Goal: Task Accomplishment & Management: Manage account settings

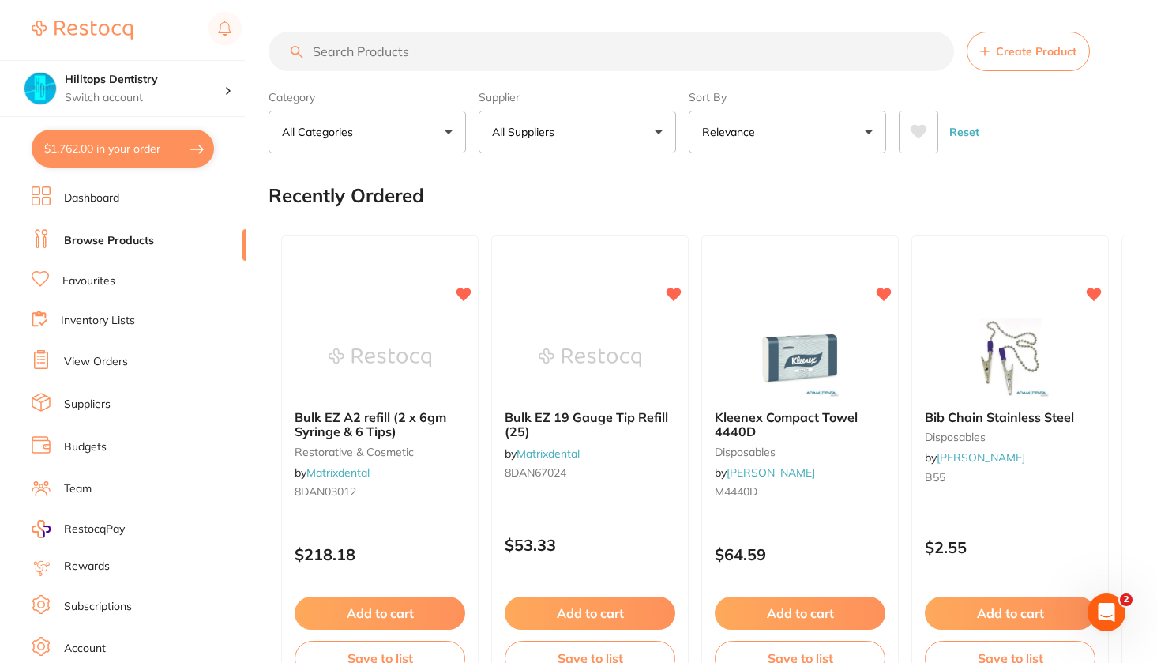
click at [348, 52] on input "search" at bounding box center [612, 51] width 686 height 39
click at [130, 235] on link "Browse Products" at bounding box center [109, 241] width 90 height 16
click at [371, 55] on input "search" at bounding box center [612, 51] width 686 height 39
click at [91, 283] on link "Favourites" at bounding box center [88, 281] width 53 height 16
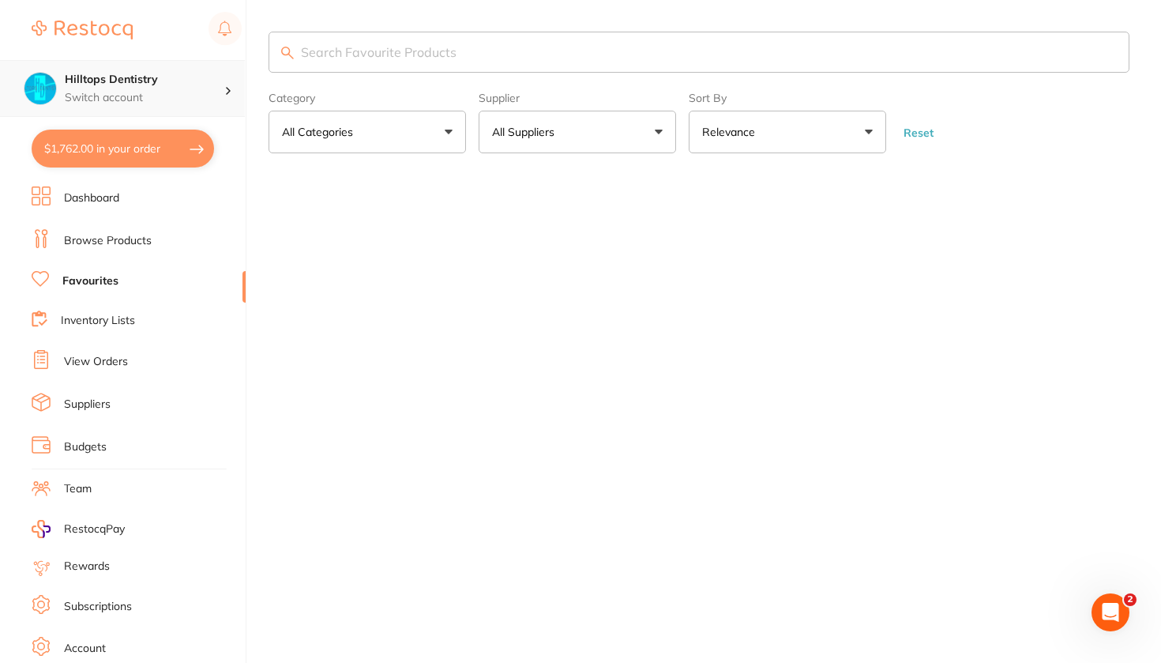
click at [115, 93] on p "Switch account" at bounding box center [145, 98] width 160 height 16
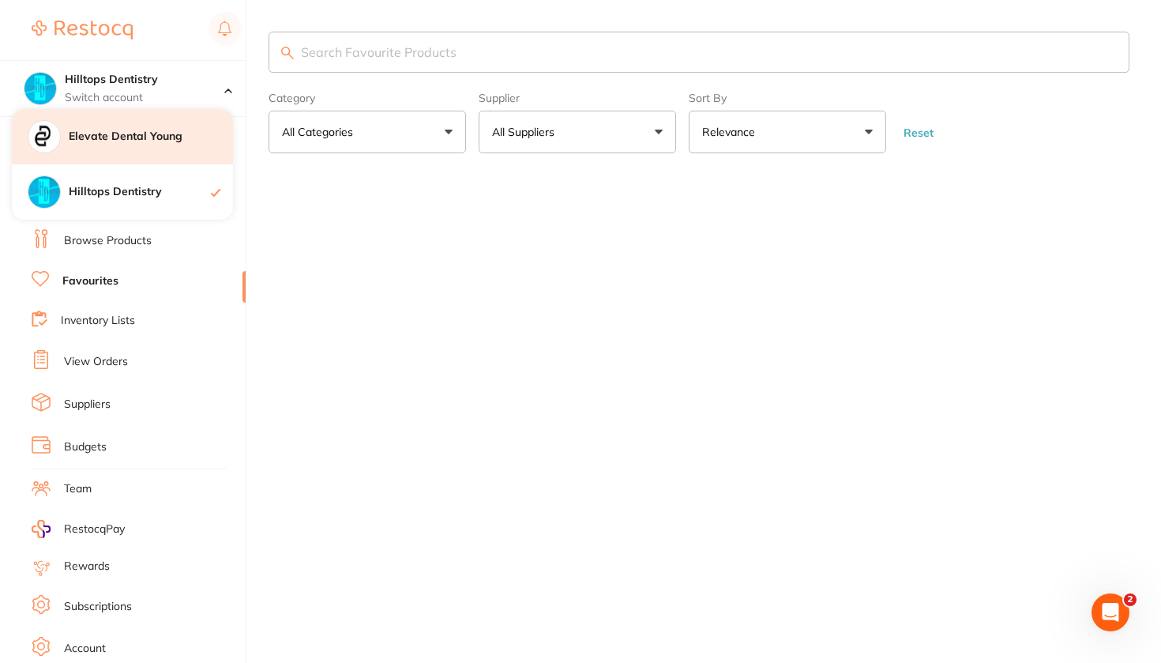
click at [125, 145] on div "Elevate Dental Young" at bounding box center [122, 136] width 221 height 55
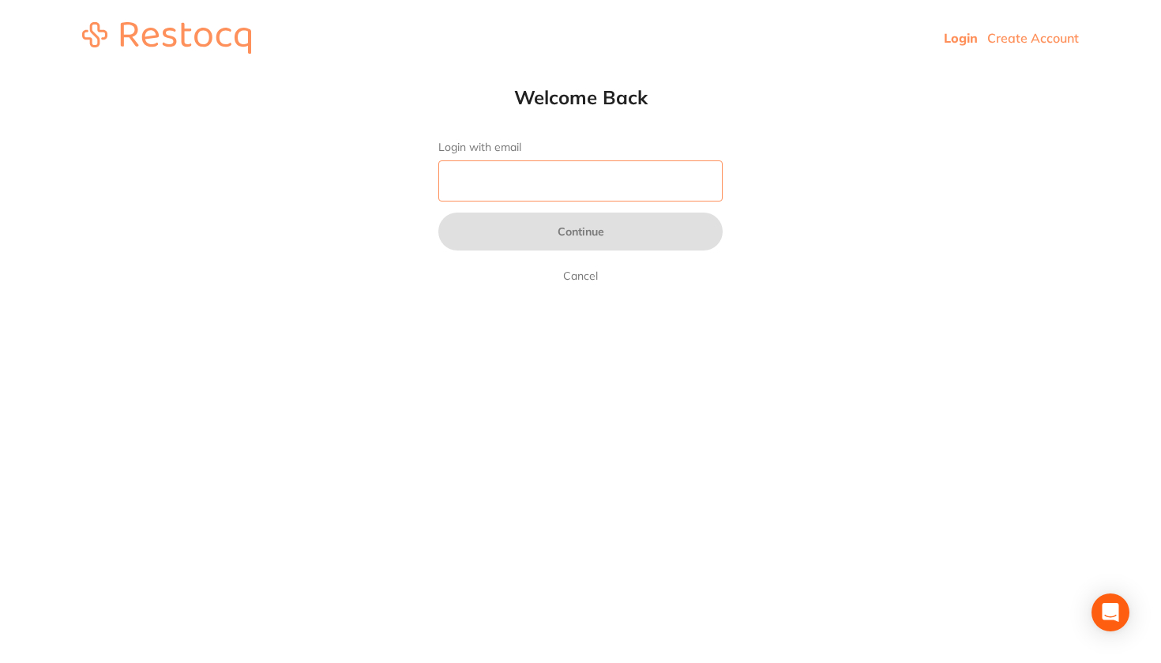
type input "[EMAIL_ADDRESS][DOMAIN_NAME]"
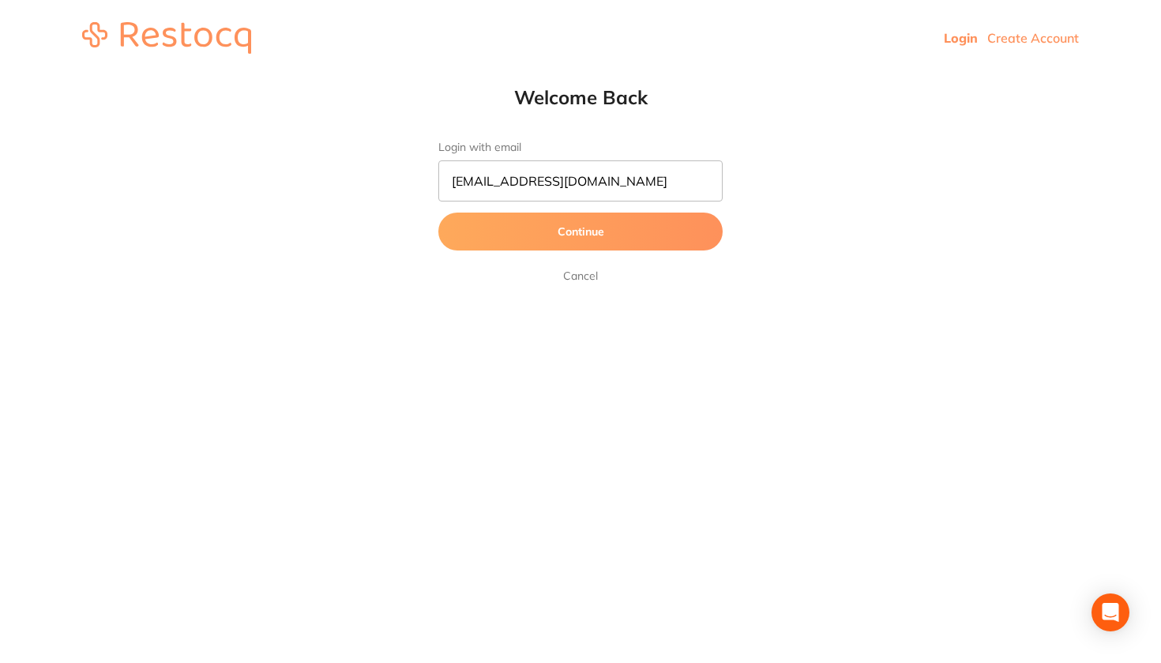
click at [517, 239] on button "Continue" at bounding box center [580, 232] width 284 height 38
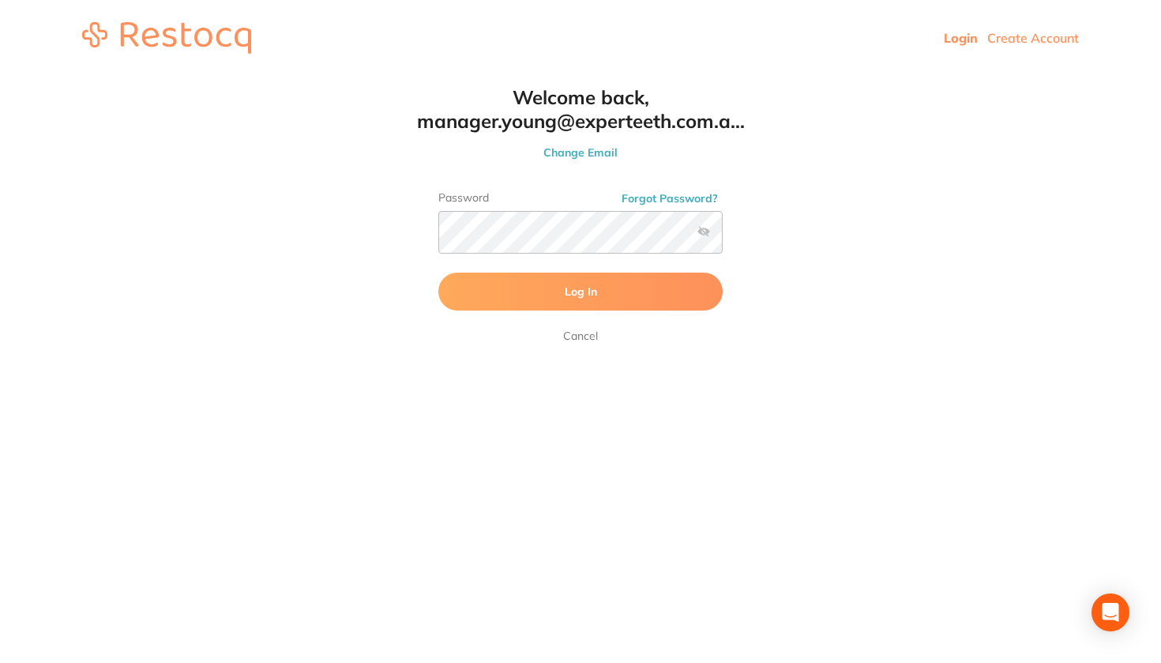
click at [506, 302] on button "Log In" at bounding box center [580, 292] width 284 height 38
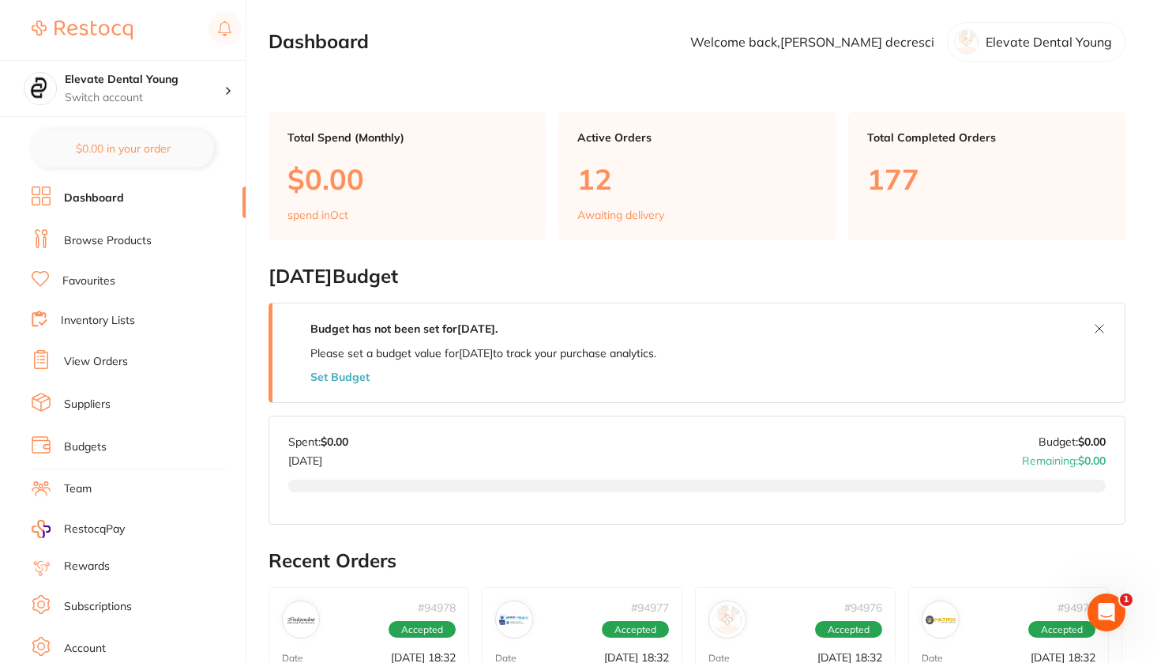
click at [88, 276] on link "Favourites" at bounding box center [88, 281] width 53 height 16
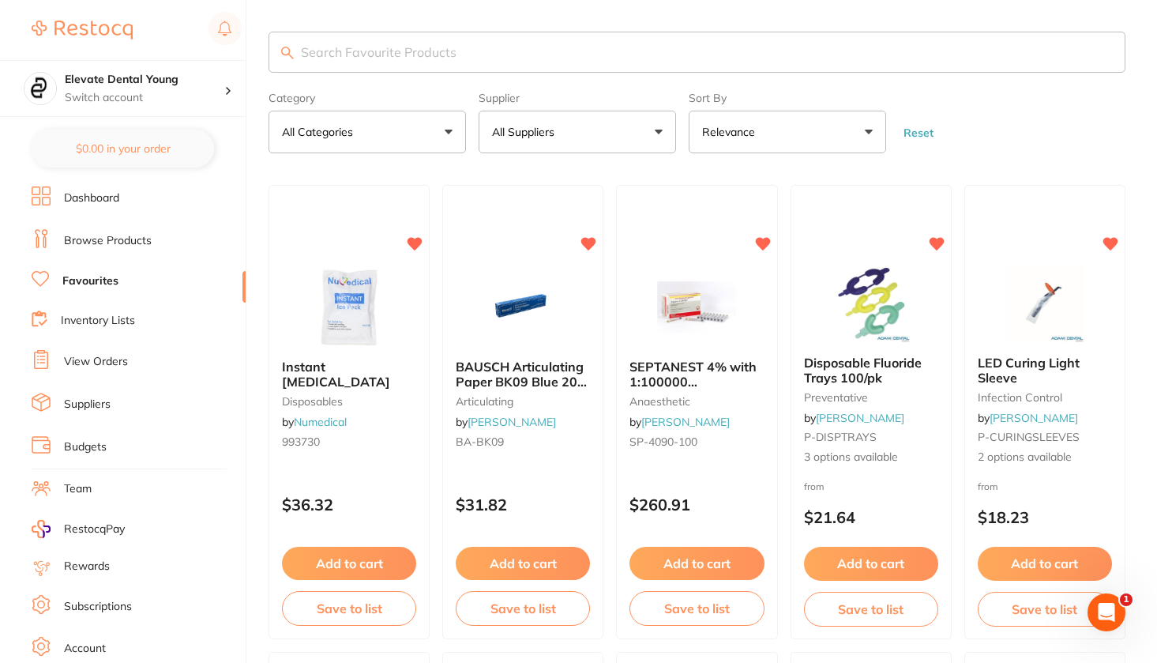
click at [126, 243] on link "Browse Products" at bounding box center [108, 241] width 88 height 16
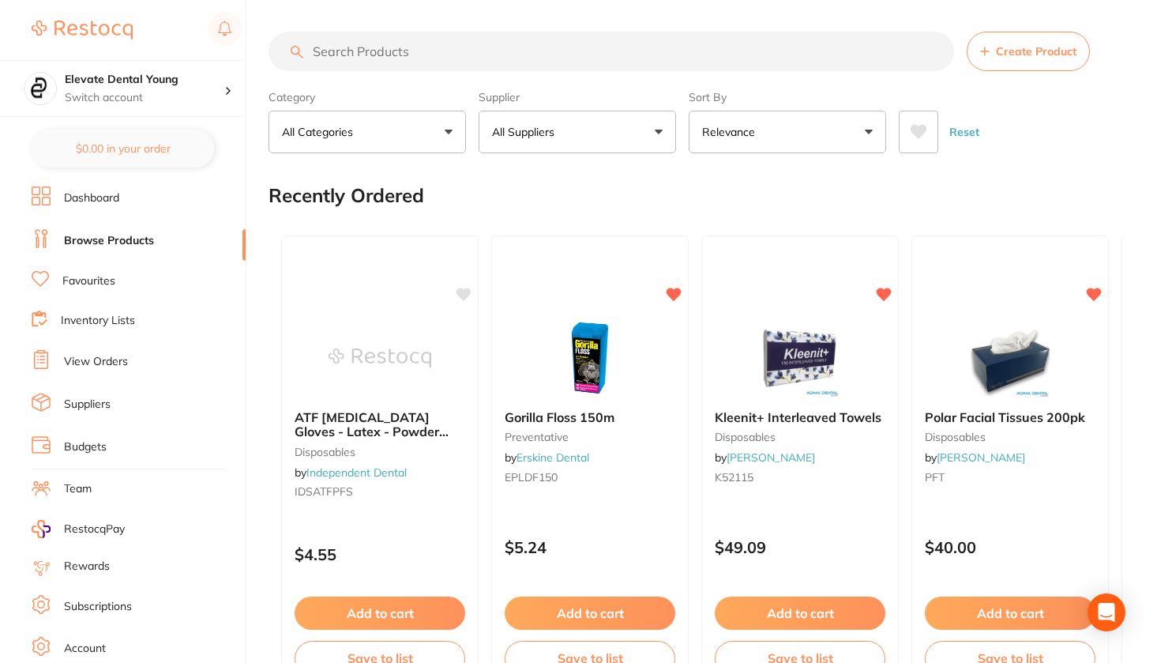
click at [381, 60] on input "search" at bounding box center [612, 51] width 686 height 39
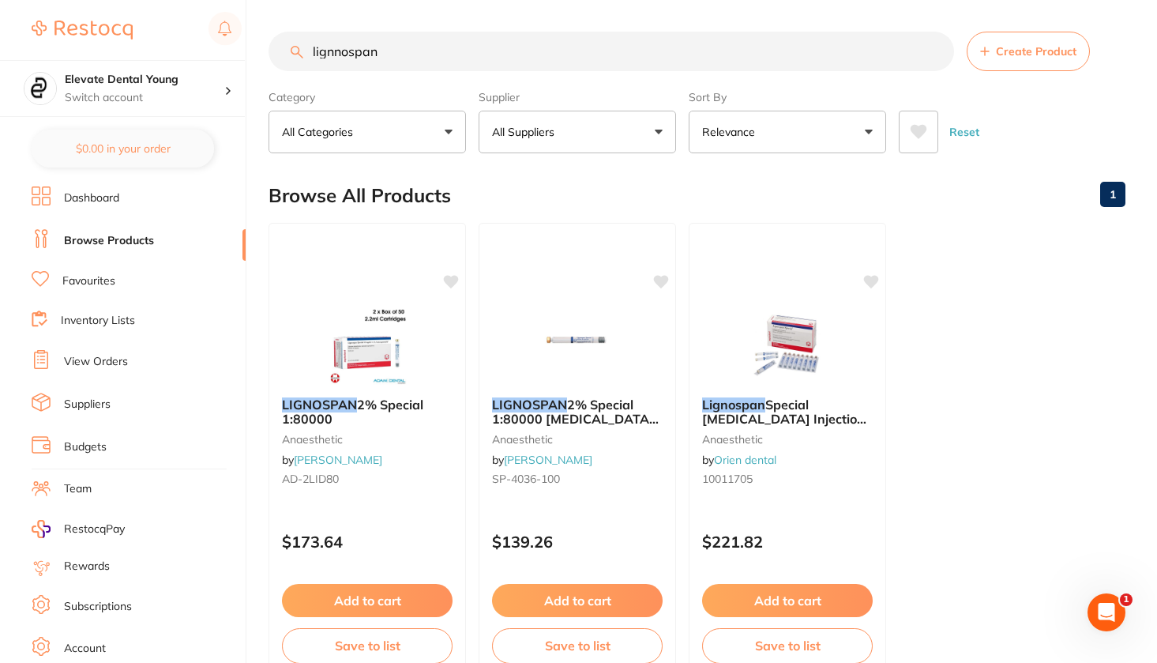
click at [408, 59] on input "lignnospan" at bounding box center [612, 51] width 686 height 39
type input "l"
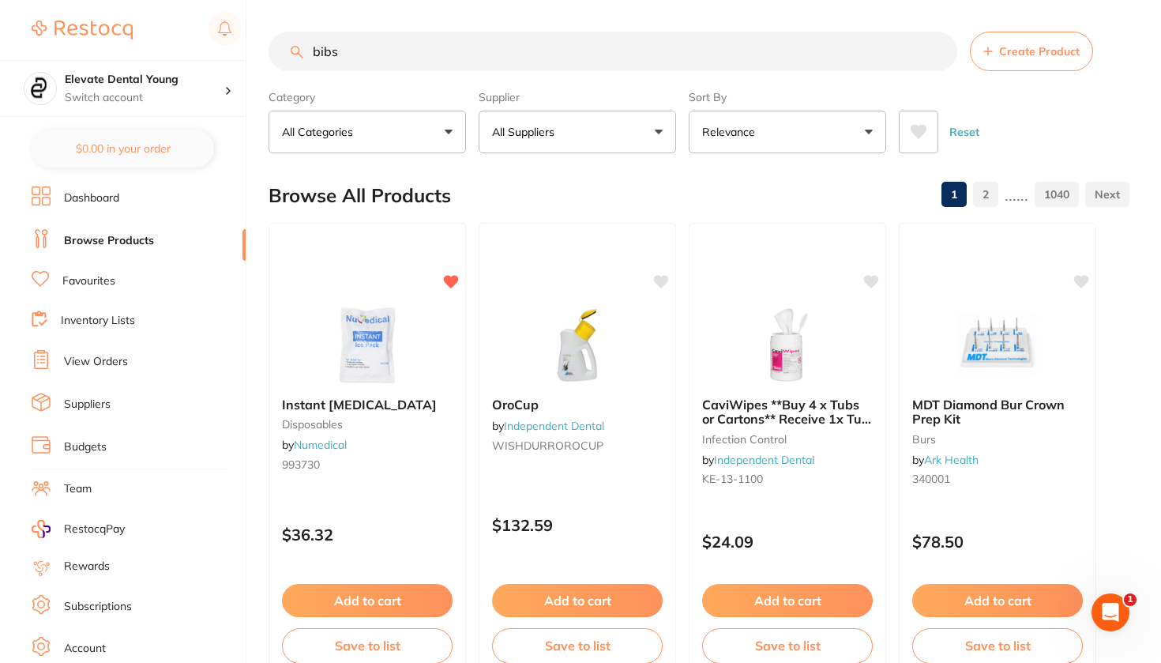
type input "bibs"
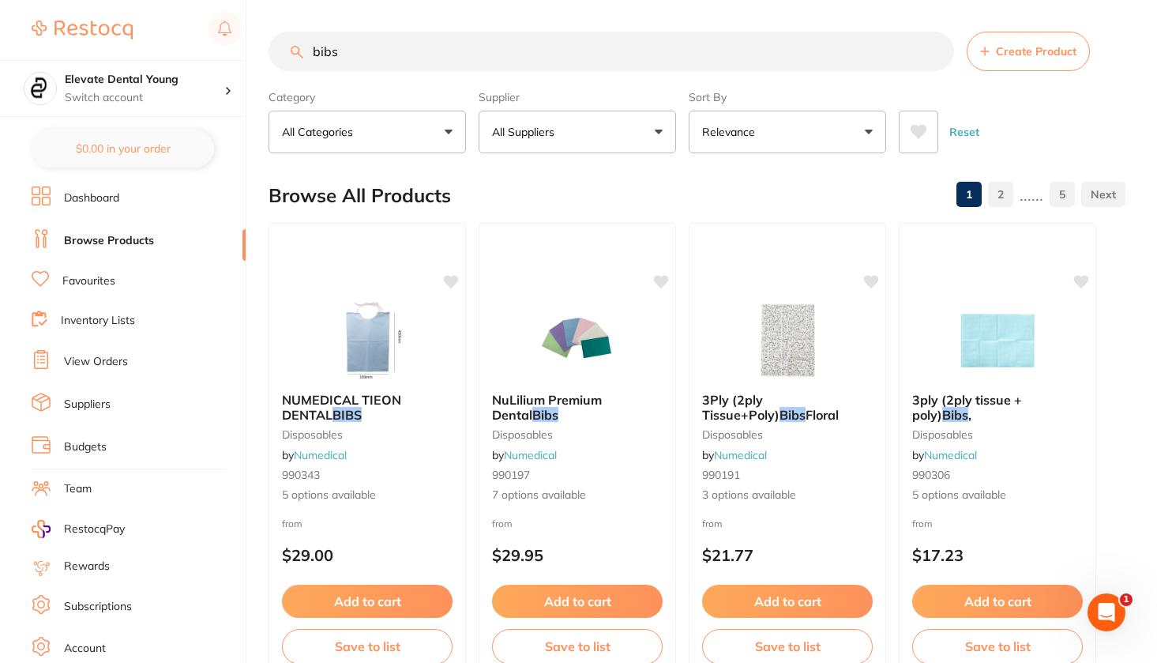
click at [631, 130] on button "All Suppliers" at bounding box center [577, 132] width 197 height 43
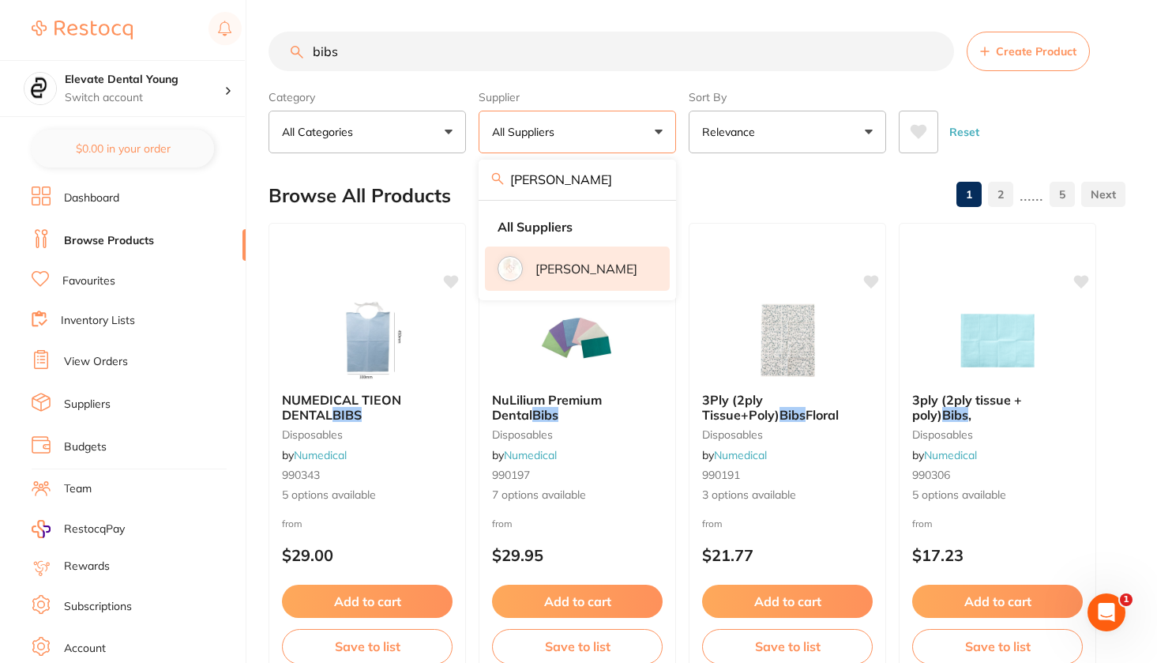
drag, startPoint x: 631, startPoint y: 130, endPoint x: 577, endPoint y: 276, distance: 156.0
click at [577, 276] on p "[PERSON_NAME]" at bounding box center [587, 268] width 102 height 14
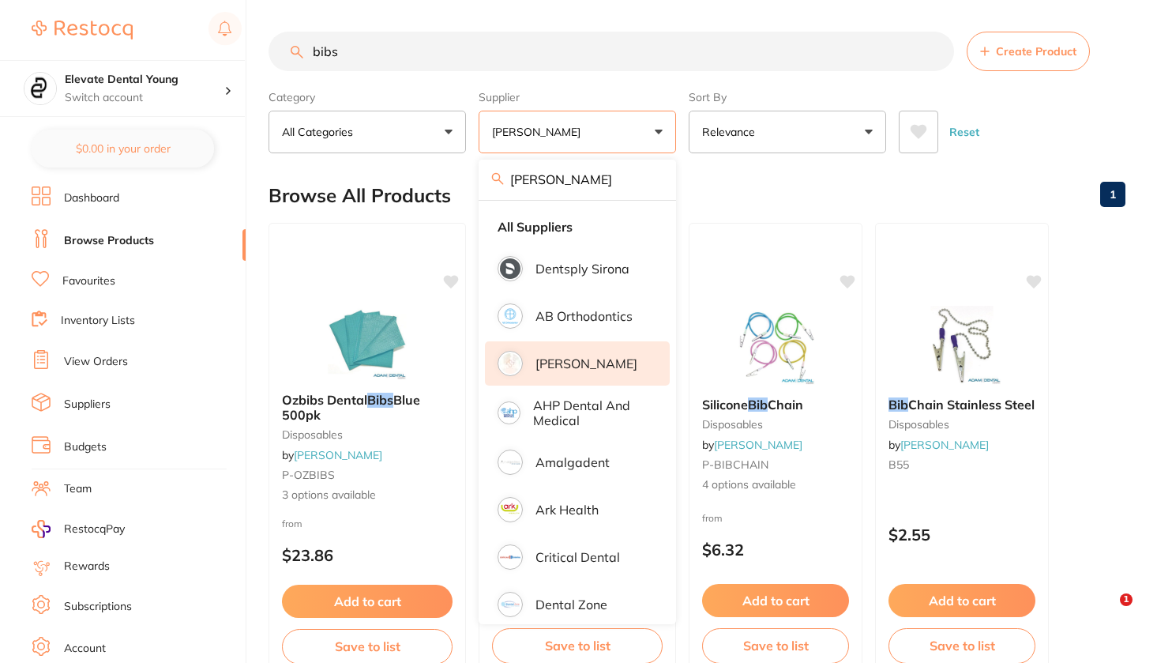
click at [551, 135] on p "[PERSON_NAME]" at bounding box center [539, 132] width 95 height 16
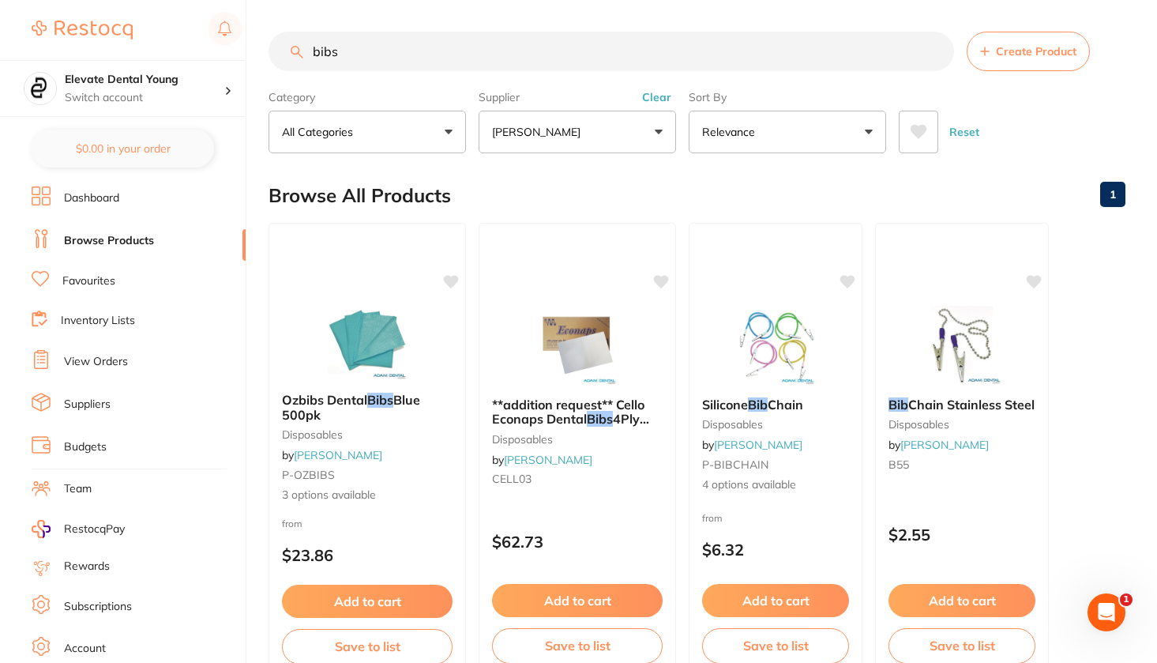
click at [604, 127] on button "[PERSON_NAME]" at bounding box center [577, 132] width 197 height 43
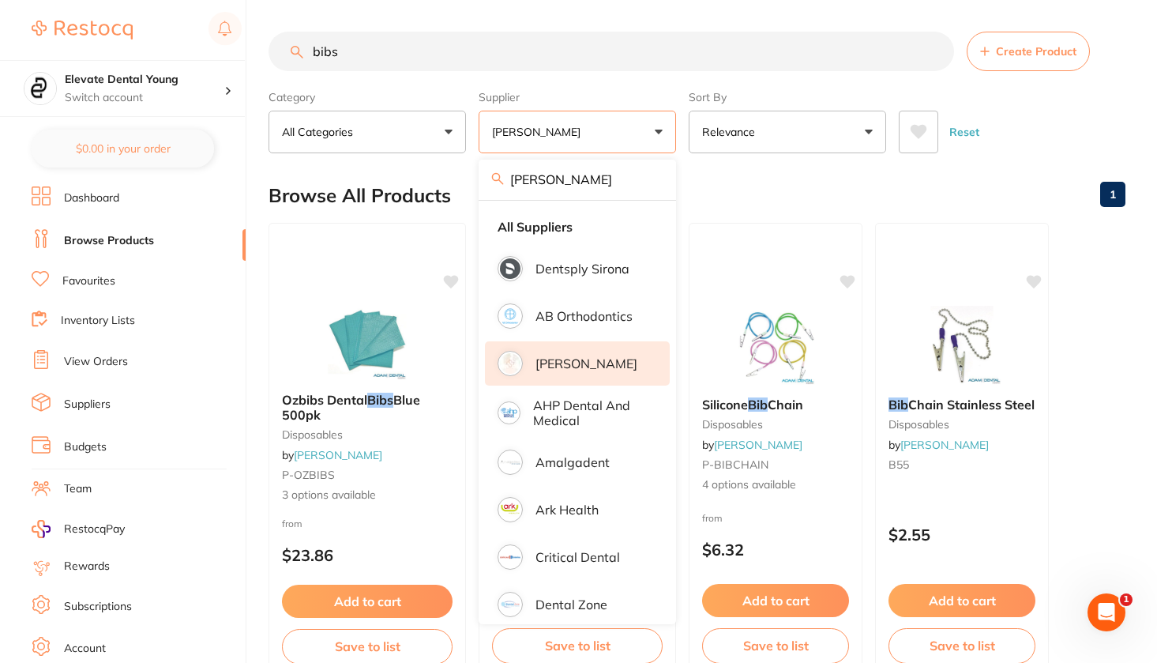
drag, startPoint x: 604, startPoint y: 127, endPoint x: 581, endPoint y: 137, distance: 24.1
click at [581, 137] on button "[PERSON_NAME]" at bounding box center [577, 132] width 197 height 43
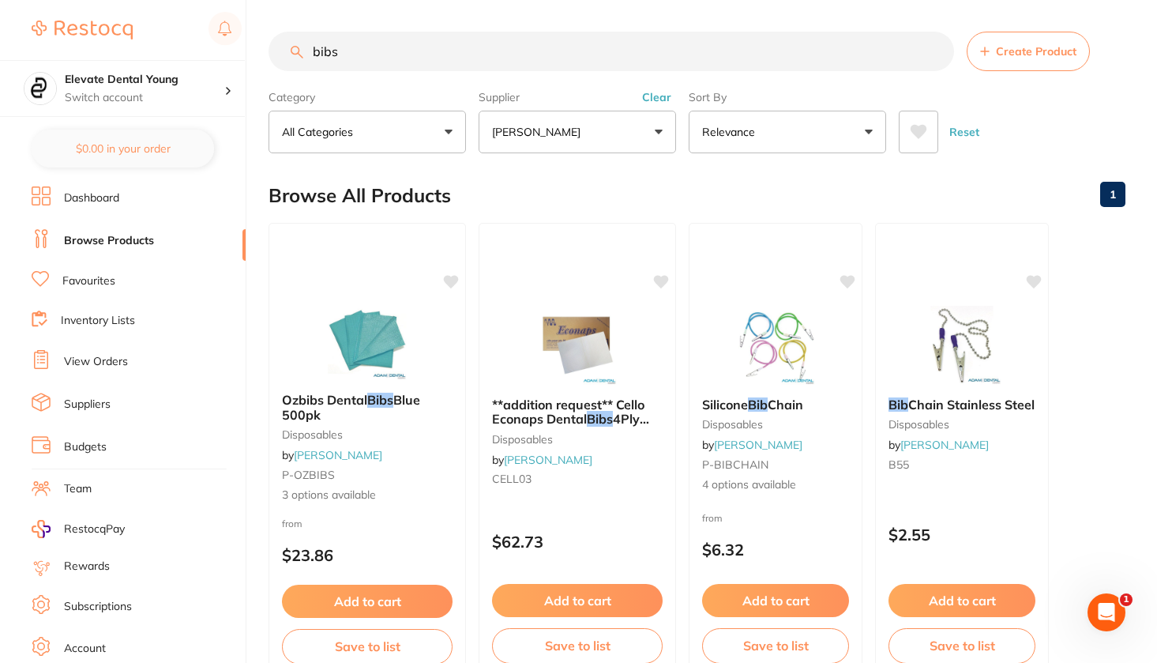
click at [581, 137] on button "[PERSON_NAME]" at bounding box center [577, 132] width 197 height 43
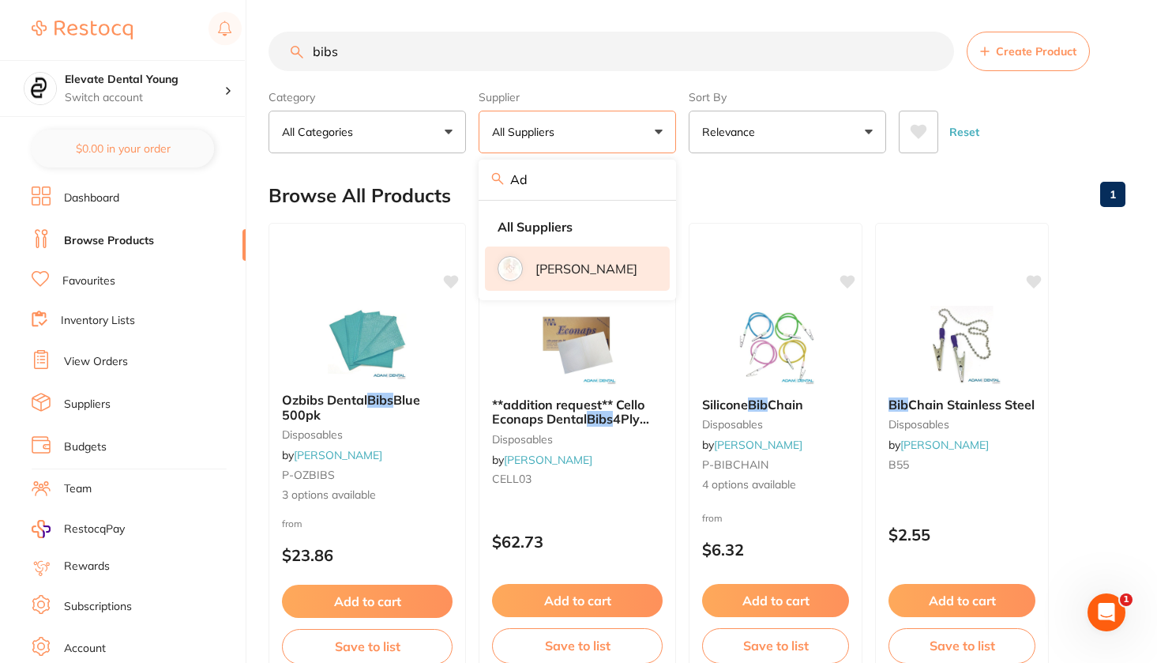
type input "A"
click at [574, 276] on p "[PERSON_NAME]" at bounding box center [587, 268] width 102 height 14
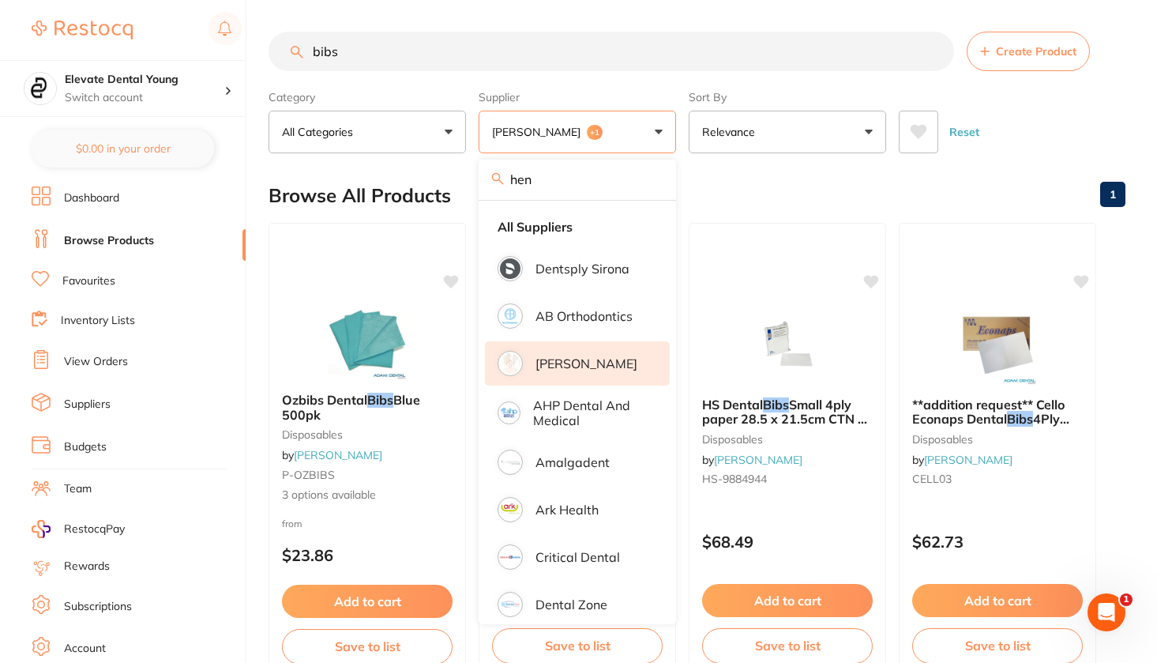
click at [570, 193] on input "hen" at bounding box center [577, 179] width 197 height 39
type input "h"
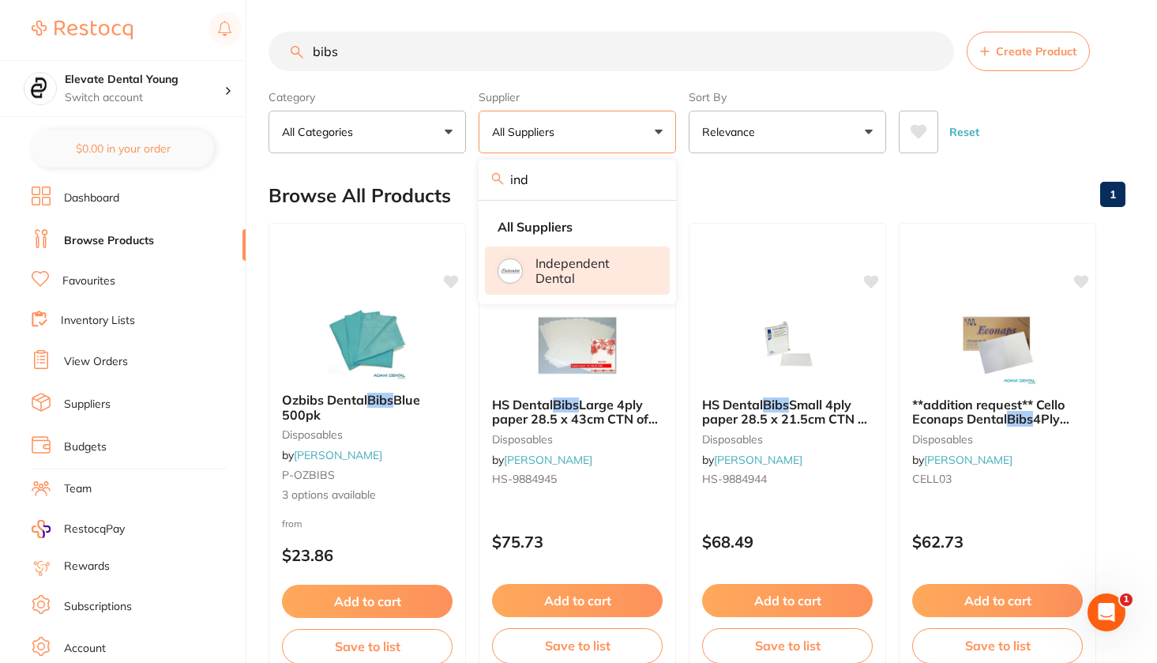
type input "ind"
click at [581, 284] on p "Independent Dental" at bounding box center [592, 270] width 112 height 29
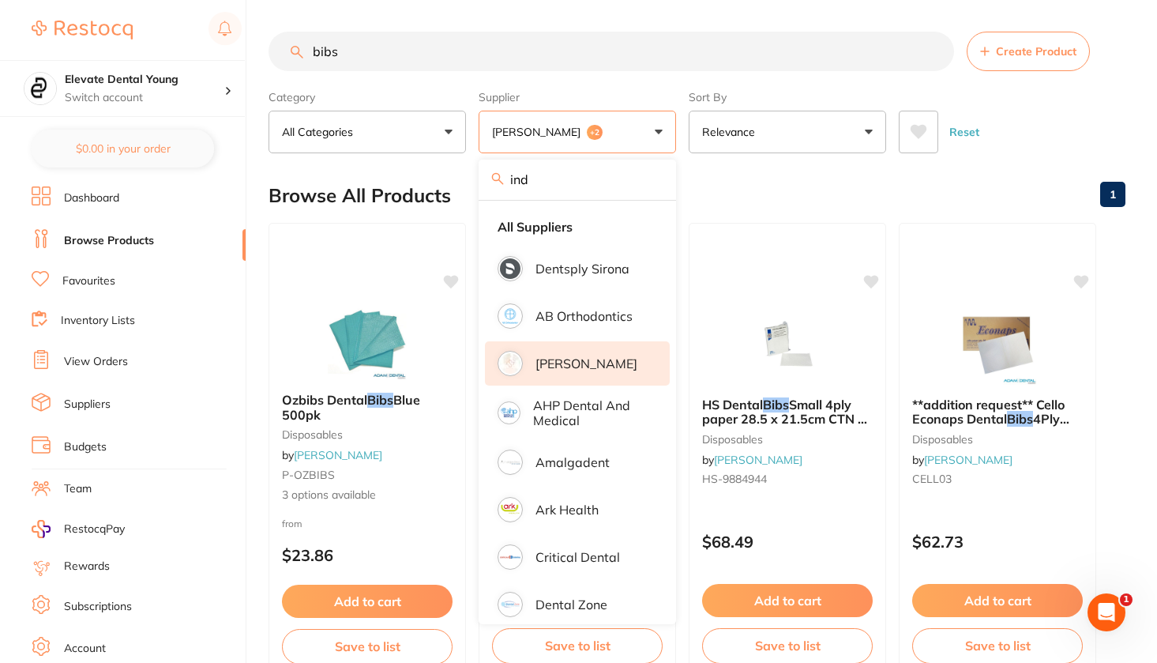
click at [1044, 132] on div "Reset" at bounding box center [1006, 125] width 214 height 55
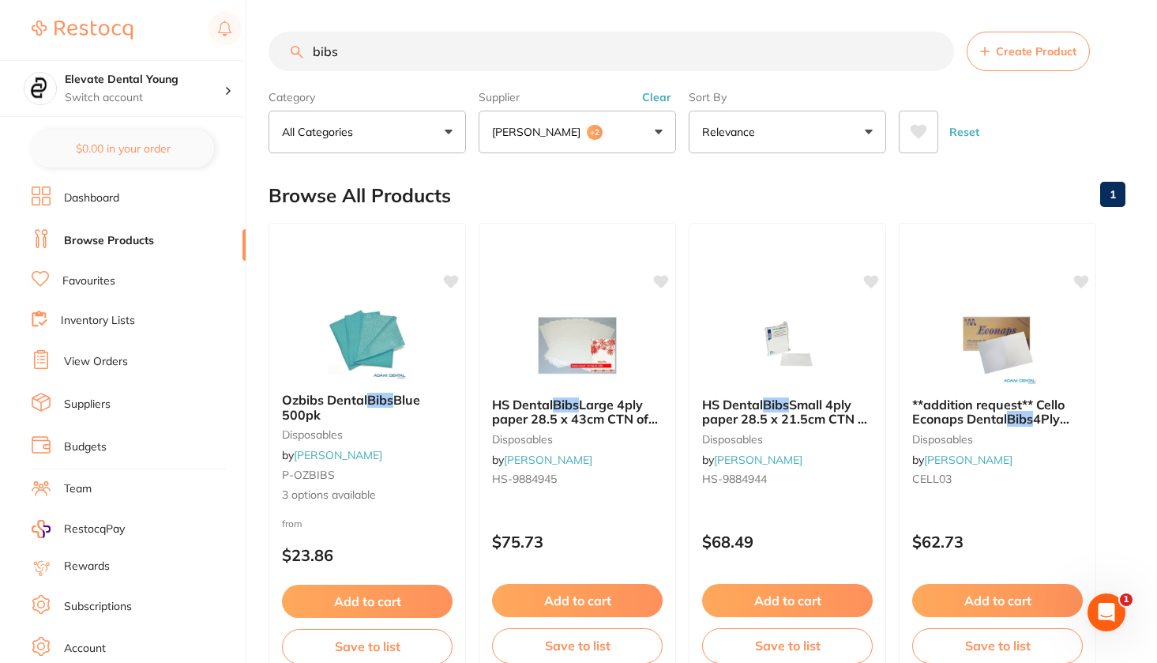
click at [111, 359] on link "View Orders" at bounding box center [96, 362] width 64 height 16
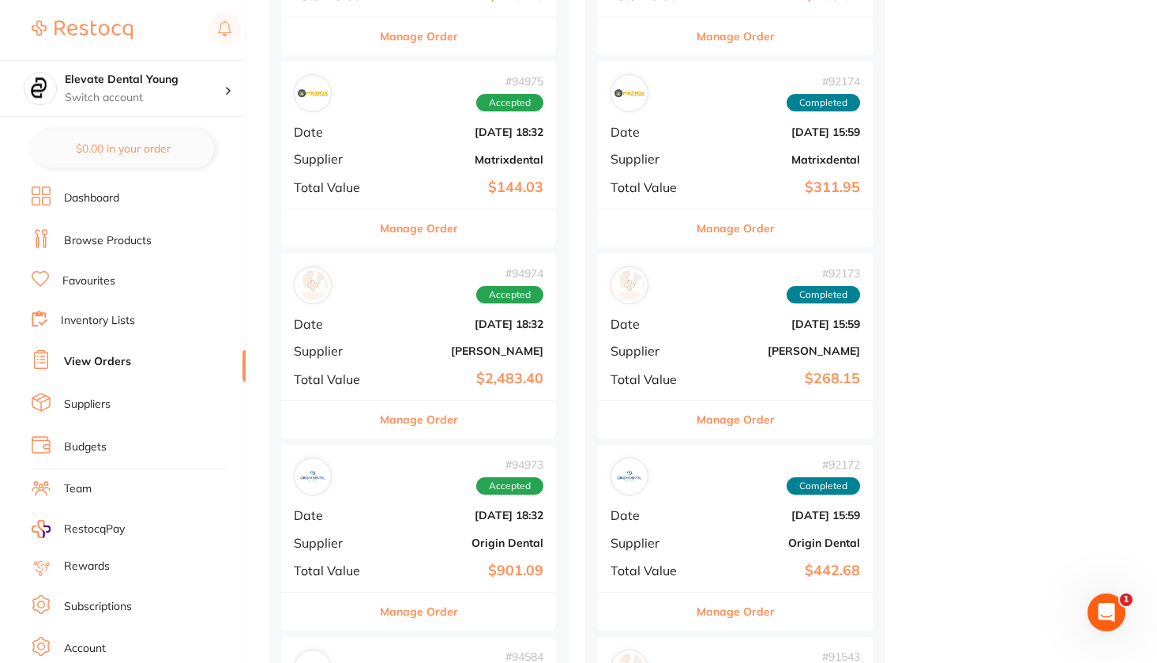
scroll to position [735, 0]
click at [439, 141] on div "# 94975 Accepted Date Sept 29 2025, 18:32 Supplier Matrixdental Total Value $14…" at bounding box center [418, 134] width 275 height 146
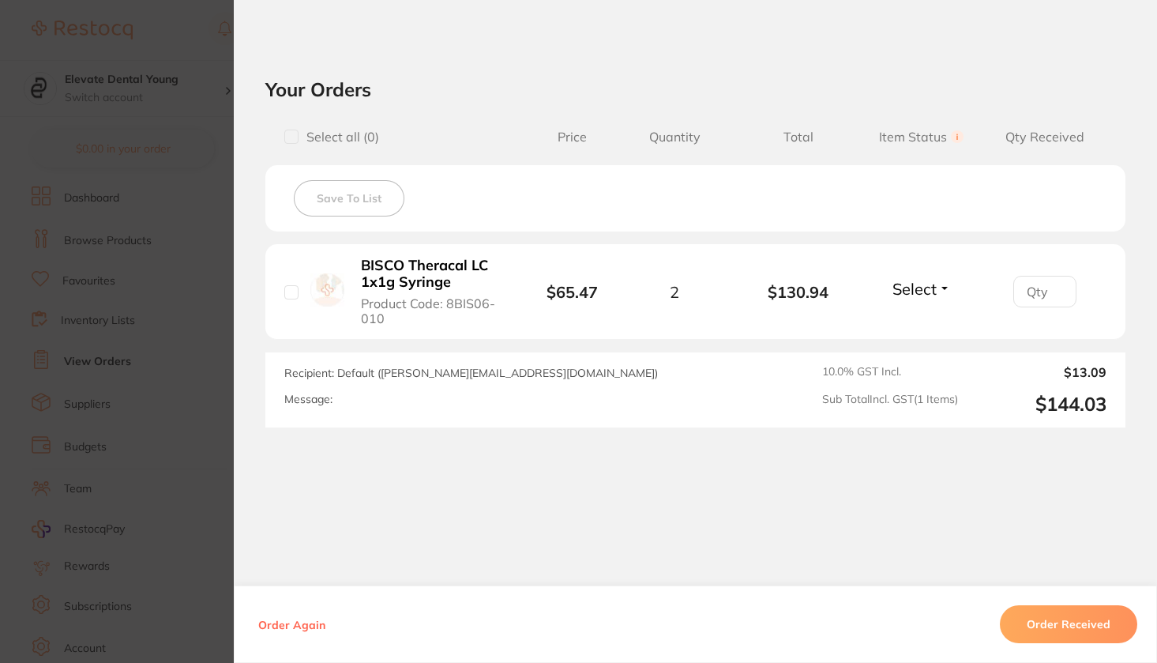
scroll to position [510, 0]
click at [939, 292] on button "Select" at bounding box center [922, 289] width 68 height 20
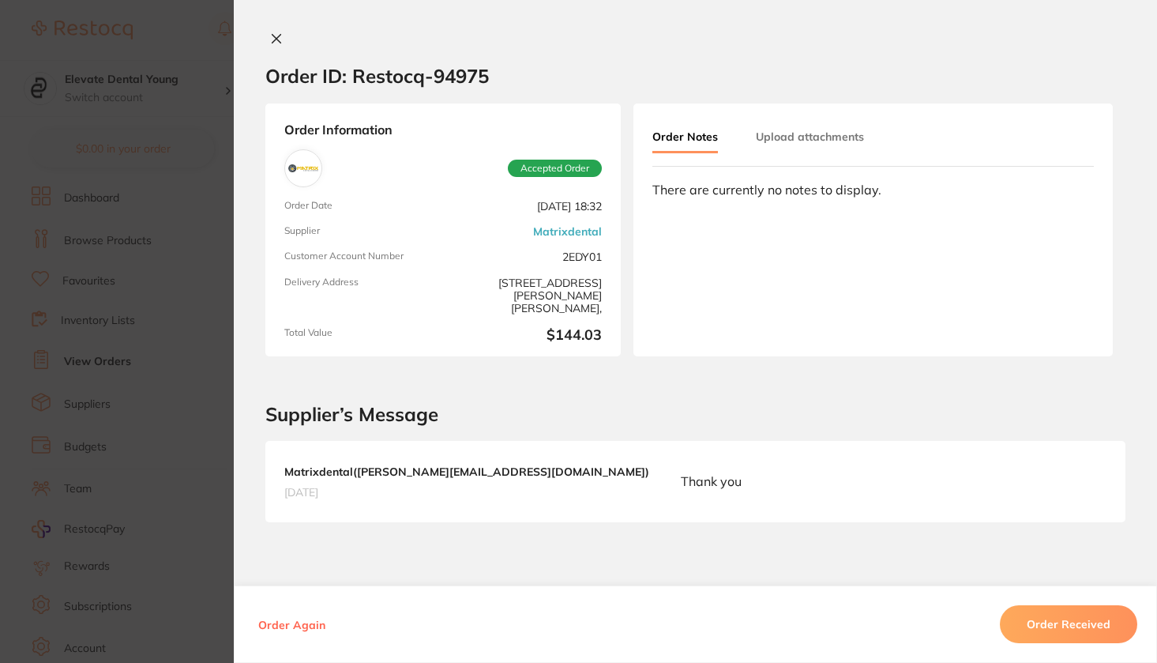
scroll to position [0, 0]
click at [273, 41] on icon at bounding box center [276, 38] width 13 height 13
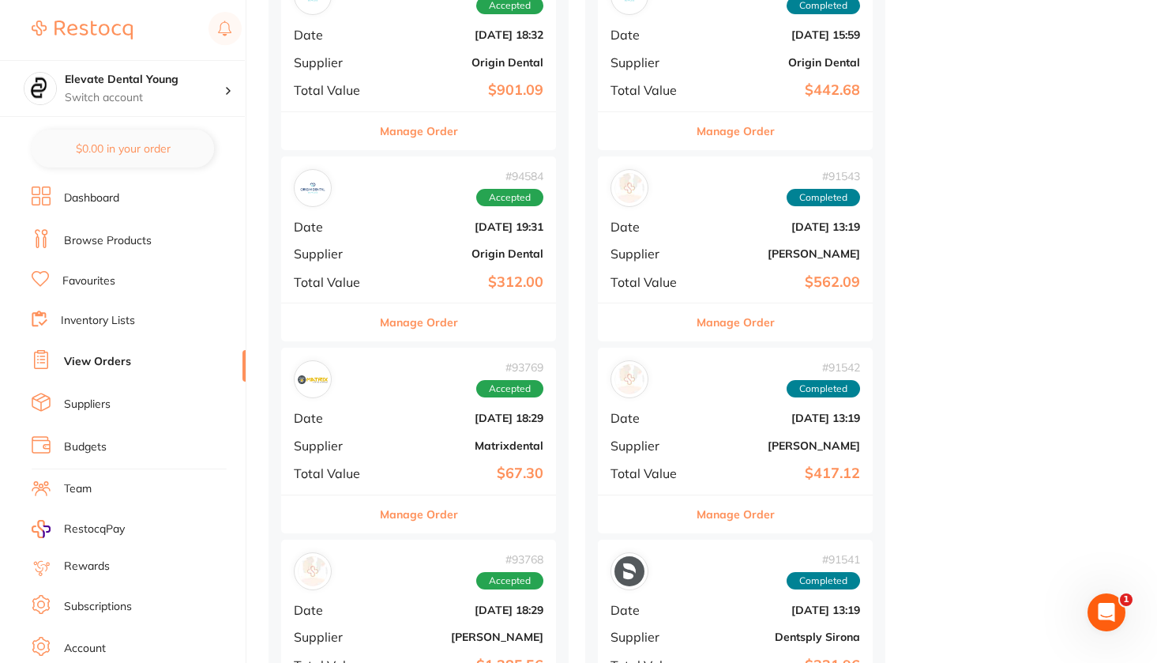
click at [96, 243] on link "Browse Products" at bounding box center [108, 241] width 88 height 16
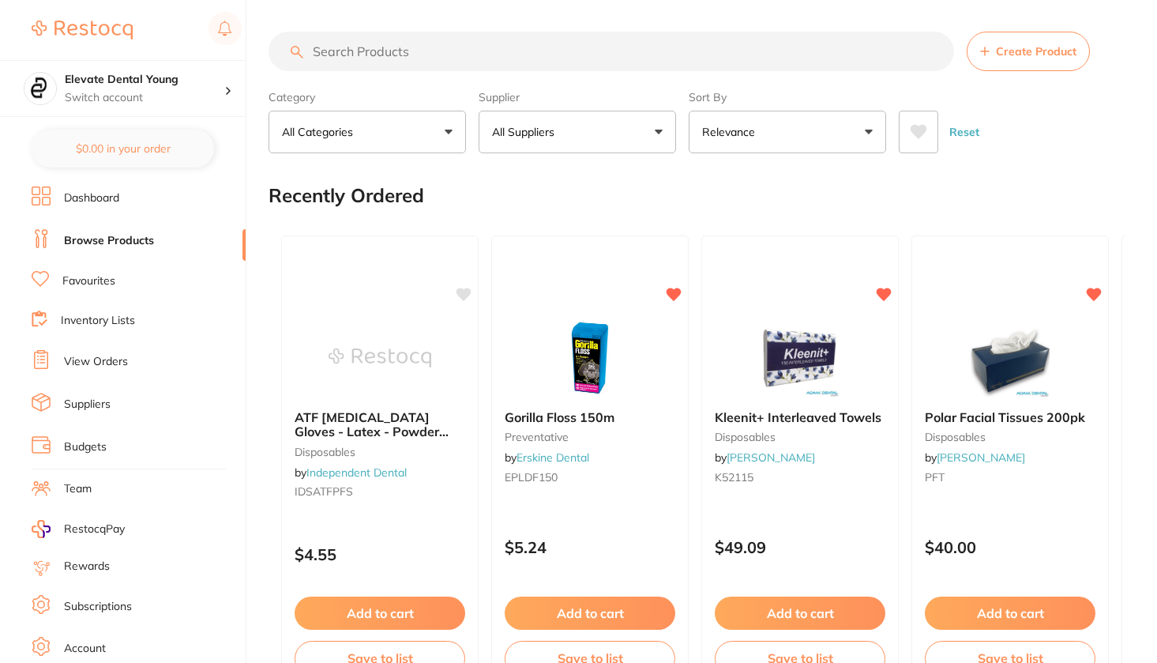
click at [84, 284] on link "Favourites" at bounding box center [88, 281] width 53 height 16
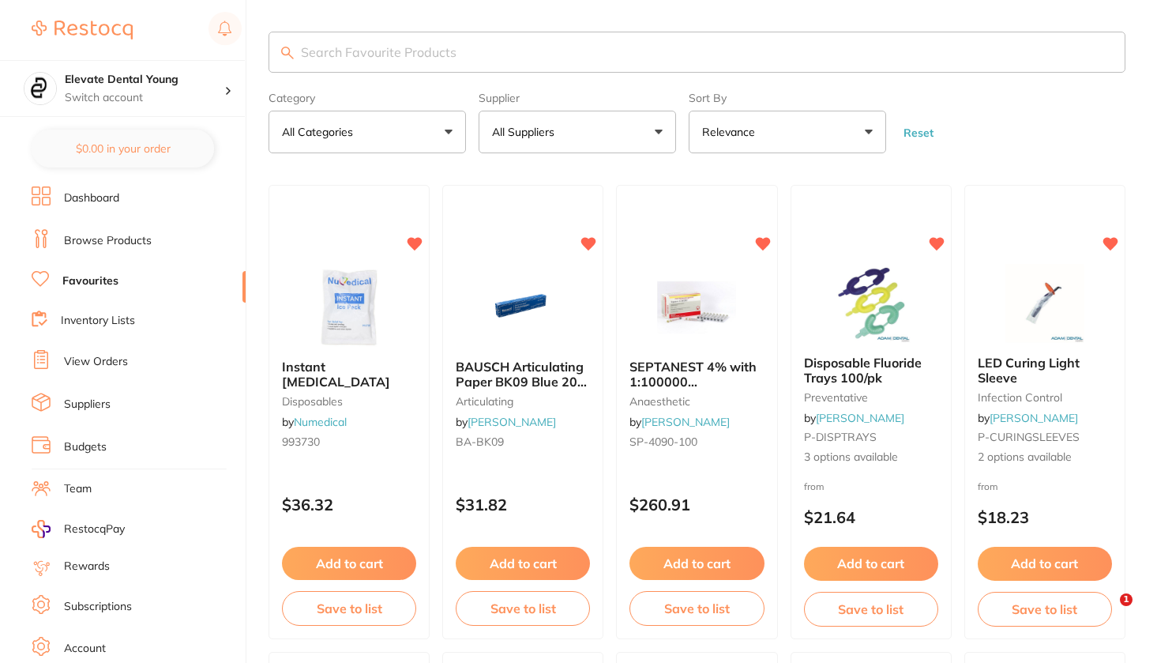
click at [113, 207] on li "Dashboard" at bounding box center [139, 198] width 214 height 24
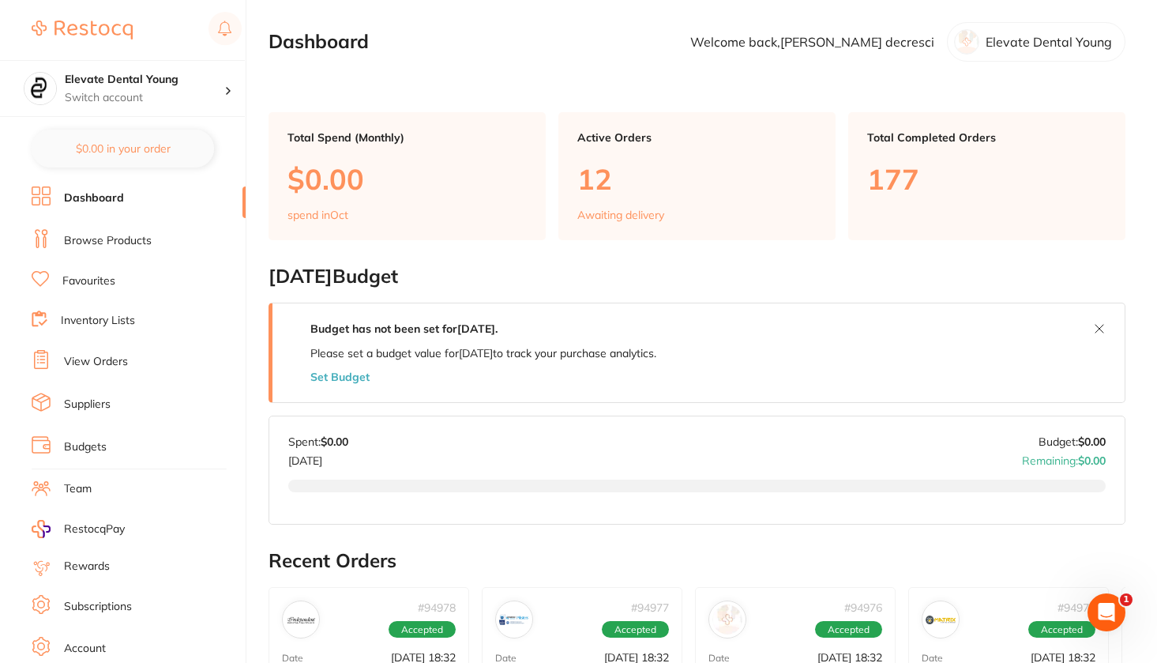
click at [141, 241] on link "Browse Products" at bounding box center [108, 241] width 88 height 16
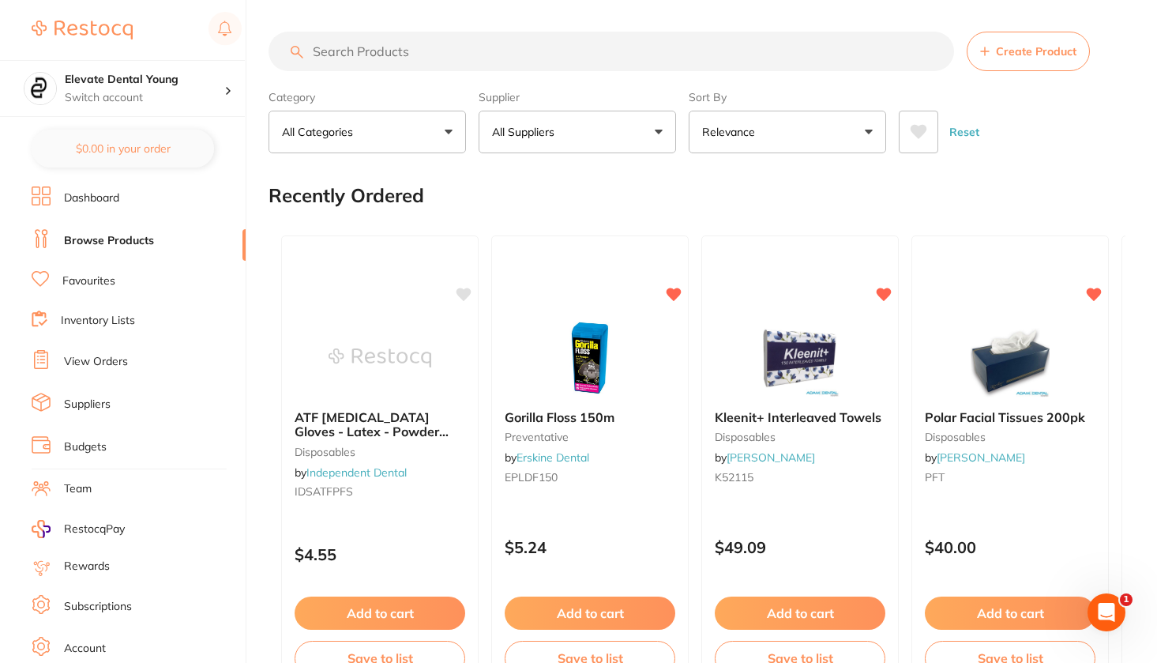
click at [109, 363] on link "View Orders" at bounding box center [96, 362] width 64 height 16
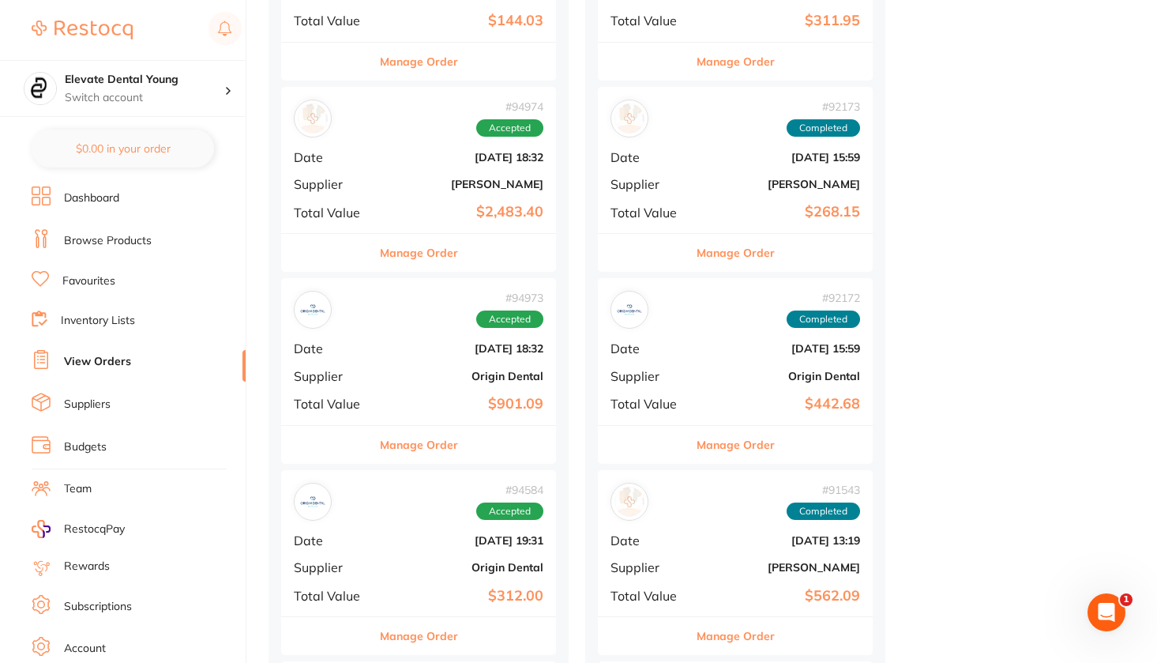
scroll to position [909, 0]
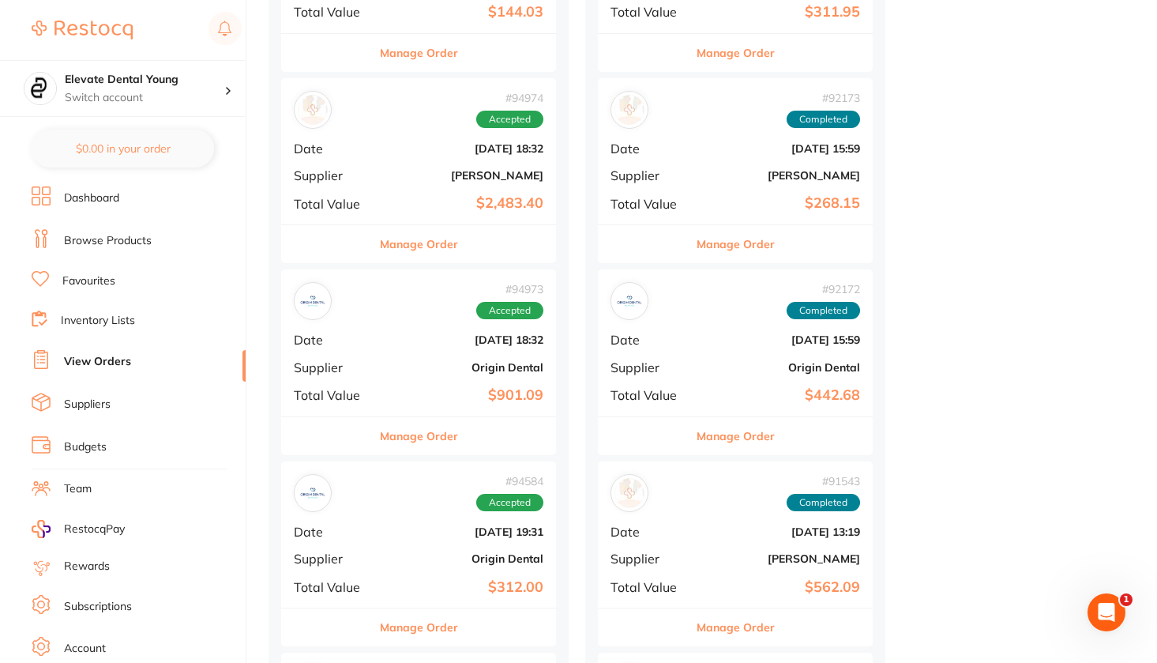
click at [432, 361] on b "Origin Dental" at bounding box center [465, 367] width 158 height 13
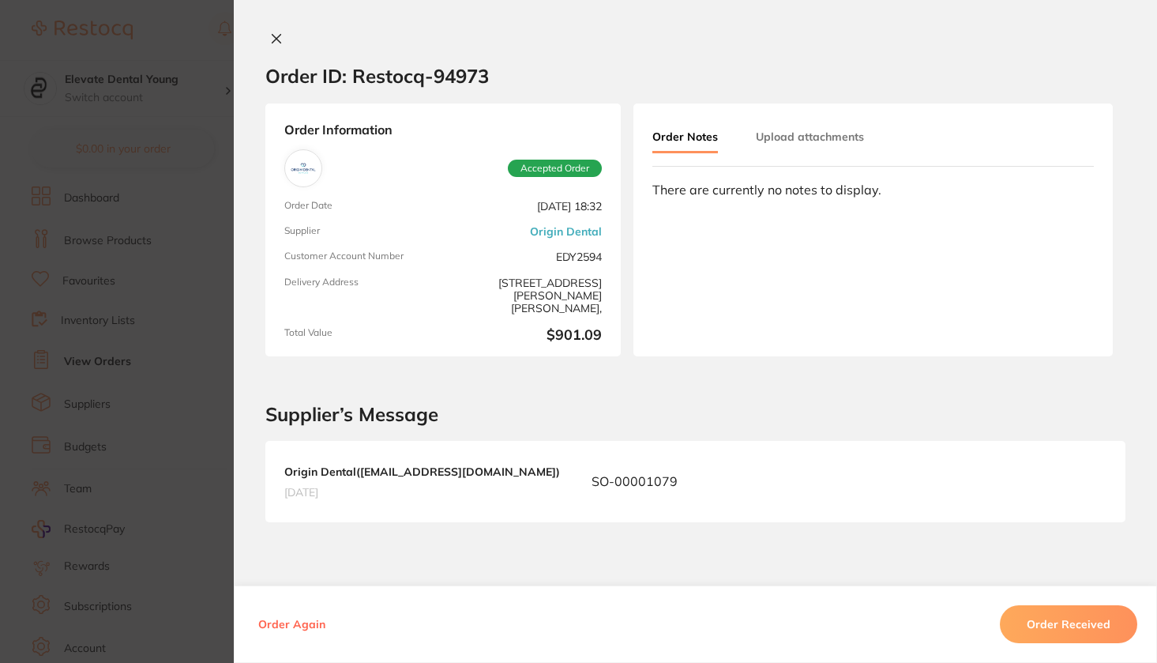
click at [276, 41] on icon at bounding box center [276, 38] width 13 height 13
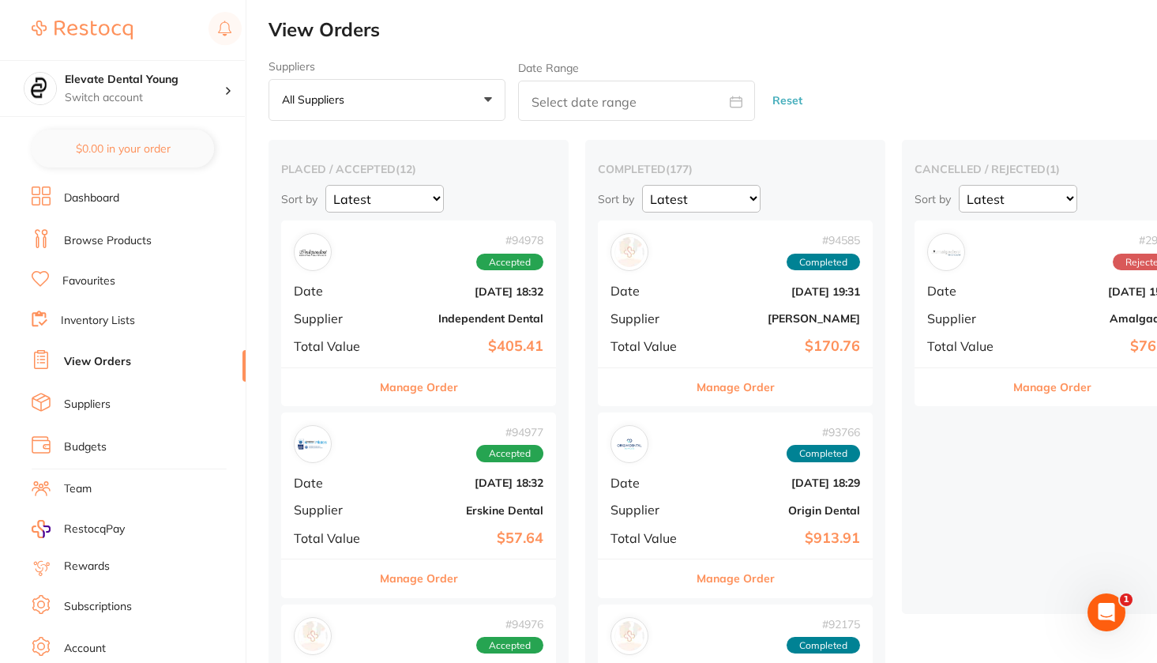
click at [90, 414] on ul "Dashboard Browse Products Favourites Inventory Lists View Orders Suppliers Budg…" at bounding box center [139, 458] width 214 height 545
click at [92, 404] on link "Suppliers" at bounding box center [87, 405] width 47 height 16
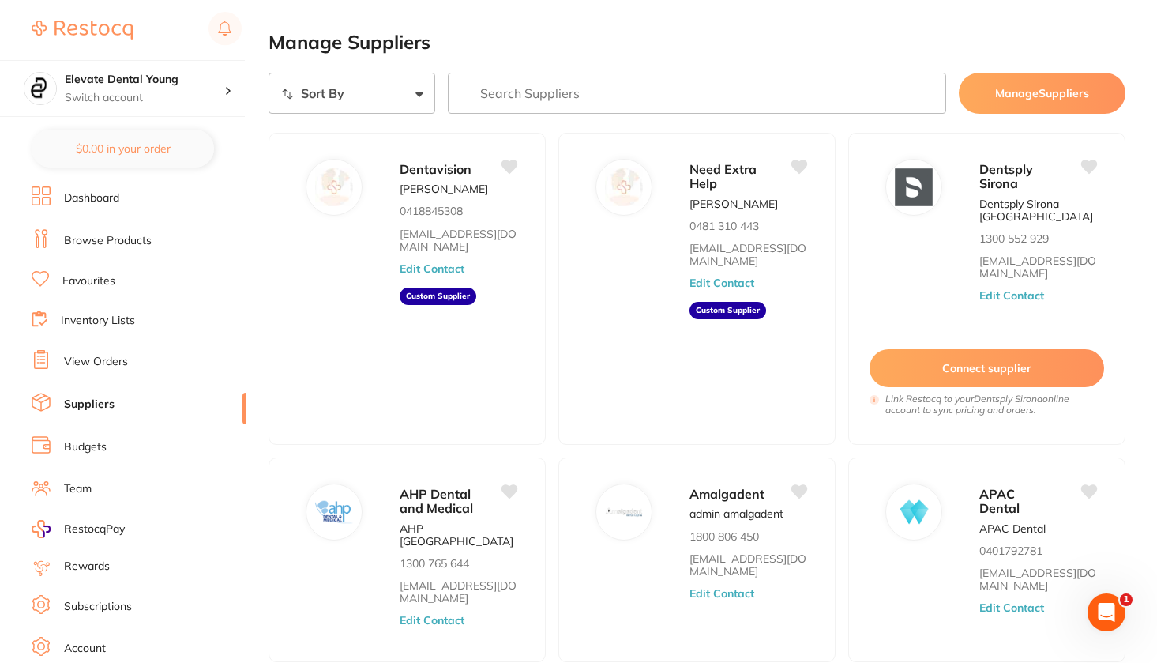
click at [77, 446] on link "Budgets" at bounding box center [85, 447] width 43 height 16
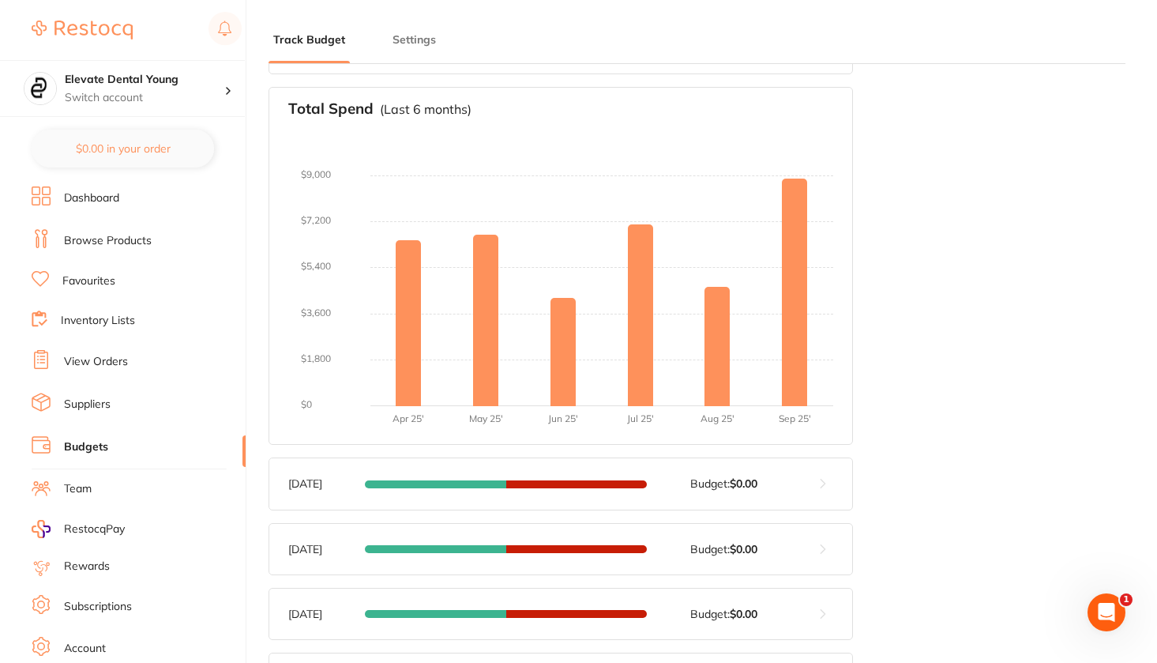
scroll to position [278, 0]
click at [218, 85] on h4 "Elevate Dental Young" at bounding box center [145, 80] width 160 height 16
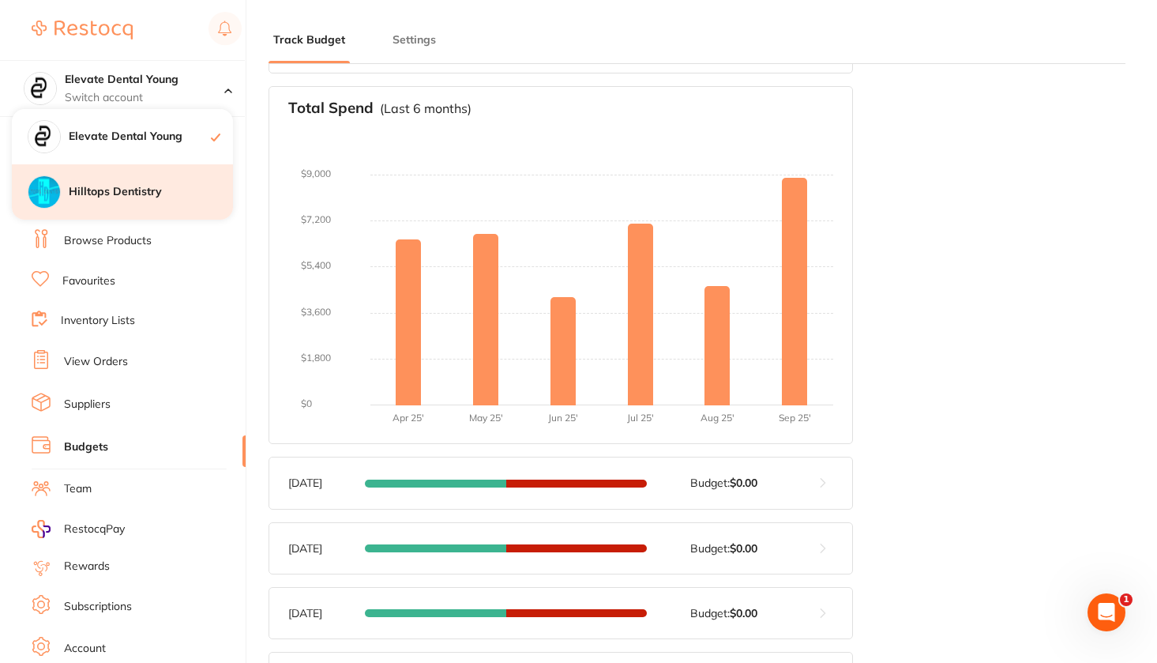
click at [172, 184] on h4 "Hilltops Dentistry" at bounding box center [151, 192] width 164 height 16
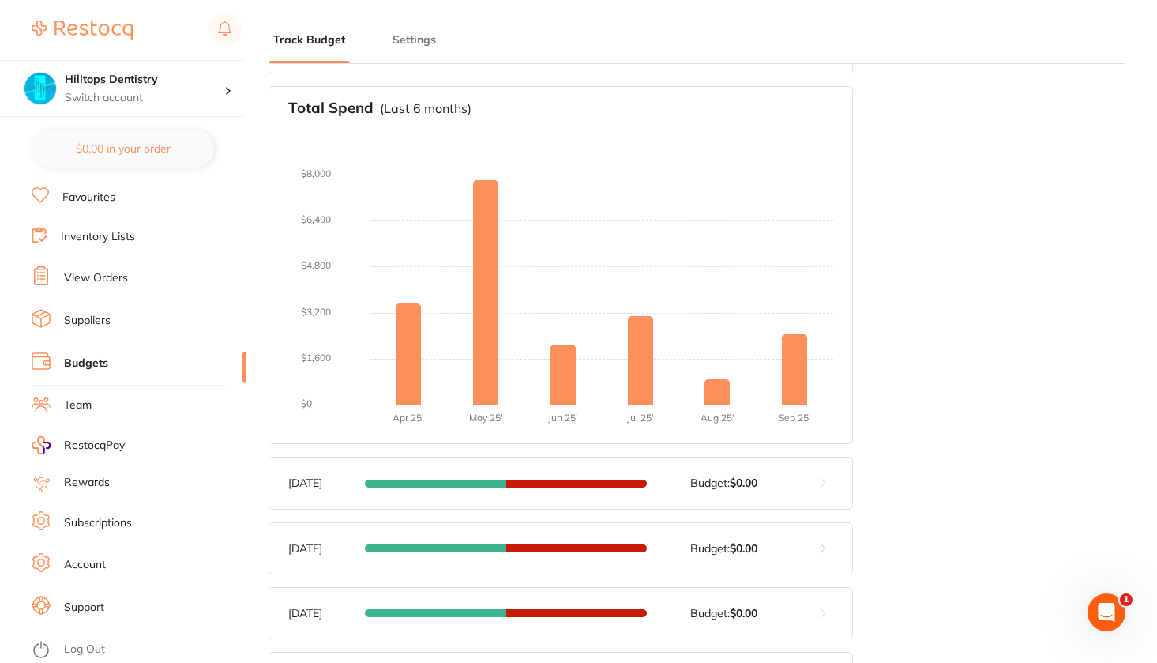
scroll to position [96, 0]
click at [109, 313] on link "Suppliers" at bounding box center [87, 321] width 47 height 16
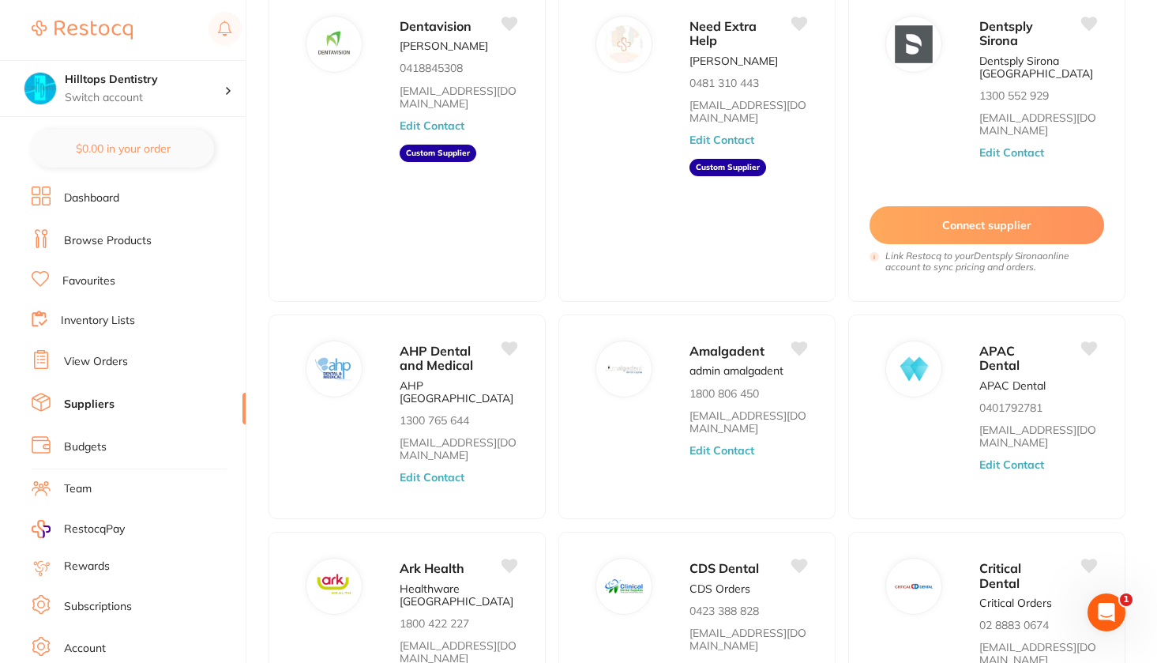
click at [116, 246] on link "Browse Products" at bounding box center [108, 241] width 88 height 16
